Goal: Task Accomplishment & Management: Manage account settings

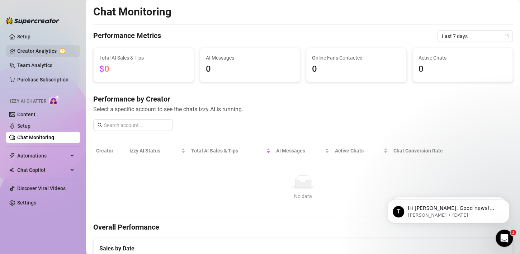
click at [38, 53] on link "Creator Analytics" at bounding box center [45, 50] width 57 height 11
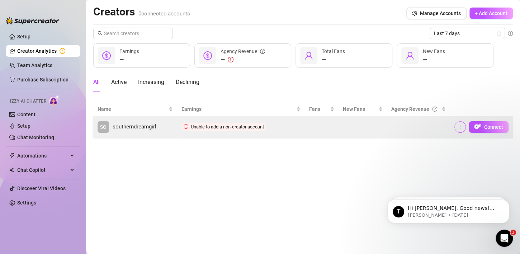
click at [461, 125] on icon "more" at bounding box center [460, 126] width 5 height 5
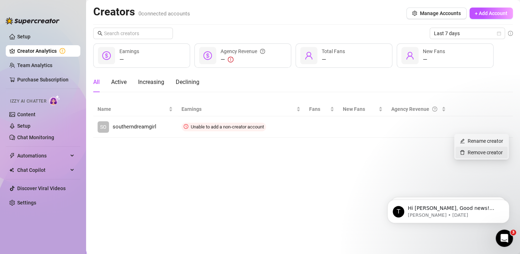
click at [478, 153] on link "Remove creator" at bounding box center [481, 153] width 43 height 6
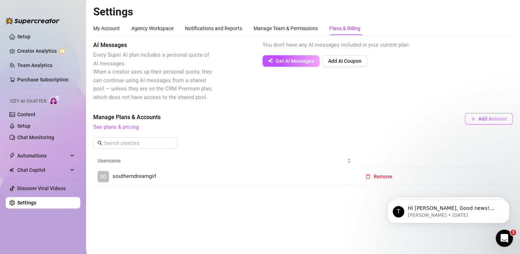
click at [472, 120] on icon "plus" at bounding box center [473, 118] width 5 height 5
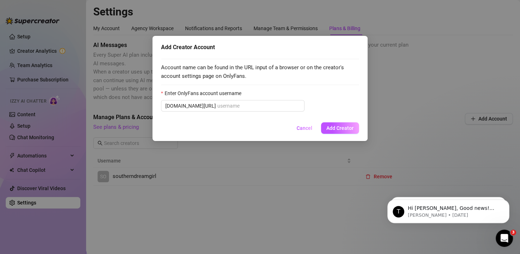
click at [472, 120] on div "Add Creator Account Account name can be found in the URL input of a browser or …" at bounding box center [260, 127] width 520 height 254
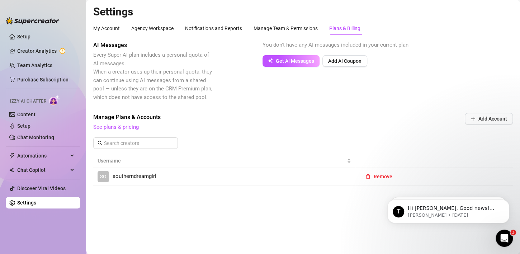
click at [472, 120] on div "Add Creator Account Account name can be found in the URL input of a browser or …" at bounding box center [260, 127] width 520 height 254
click at [472, 120] on body "Setup Creator Analytics Team Analytics Purchase Subscription Izzy AI Chatter Co…" at bounding box center [260, 127] width 520 height 254
click at [388, 180] on button "Remove" at bounding box center [379, 176] width 38 height 11
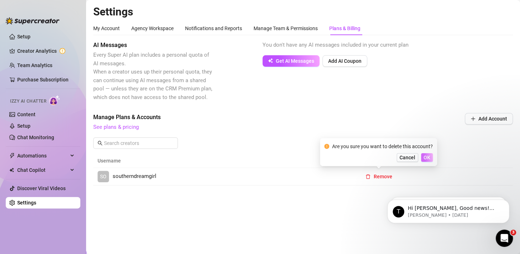
click at [423, 160] on button "OK" at bounding box center [427, 157] width 12 height 9
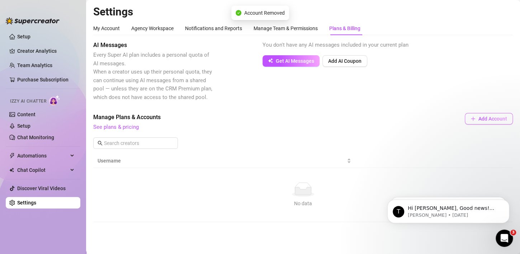
click at [483, 121] on span "Add Account" at bounding box center [493, 119] width 29 height 6
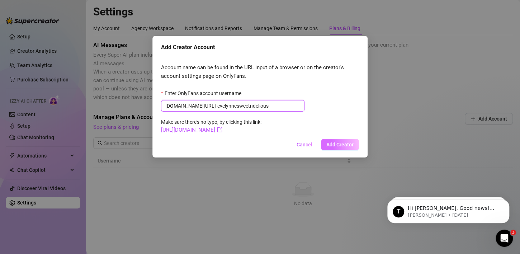
type input "evelynnesweetndelious"
click at [333, 144] on span "Add Creator" at bounding box center [340, 145] width 27 height 6
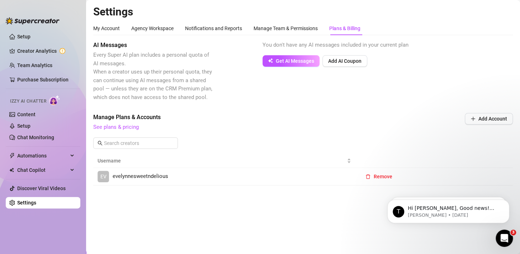
click at [140, 173] on span "evelynnesweetndelious" at bounding box center [141, 176] width 56 height 9
click at [43, 135] on link "Chat Monitoring" at bounding box center [35, 138] width 37 height 6
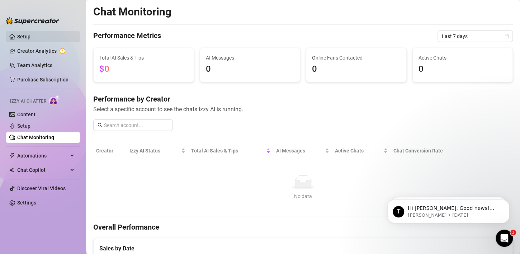
click at [17, 39] on link "Setup" at bounding box center [23, 37] width 13 height 6
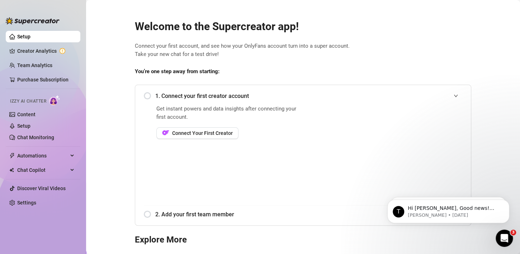
click at [146, 96] on div "1. Connect your first creator account" at bounding box center [303, 96] width 319 height 18
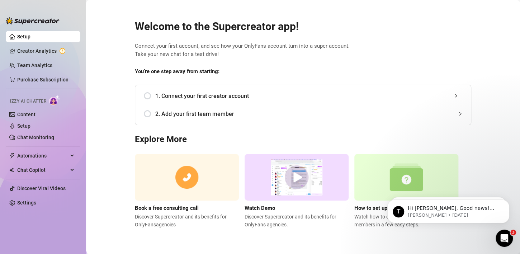
click at [146, 96] on div "1. Connect your first creator account" at bounding box center [303, 96] width 319 height 18
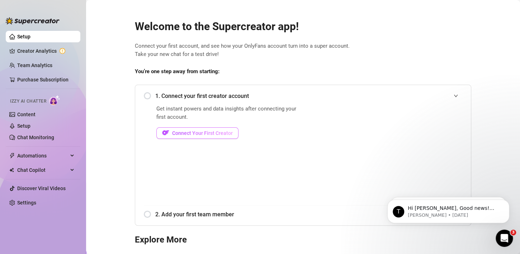
click at [182, 137] on button "Connect Your First Creator" at bounding box center [197, 132] width 82 height 11
